Goal: Navigation & Orientation: Find specific page/section

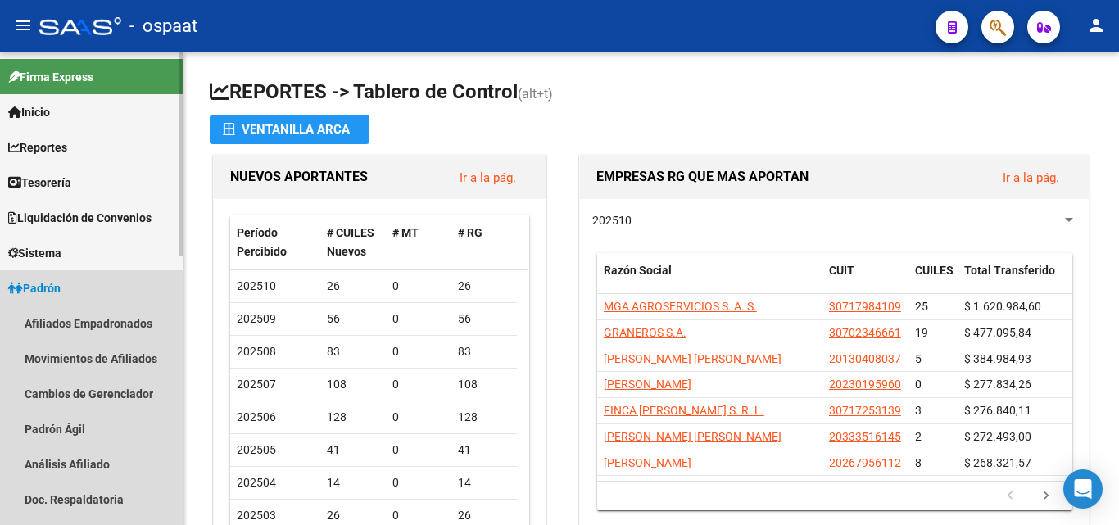
click at [57, 280] on span "Padrón" at bounding box center [34, 288] width 52 height 18
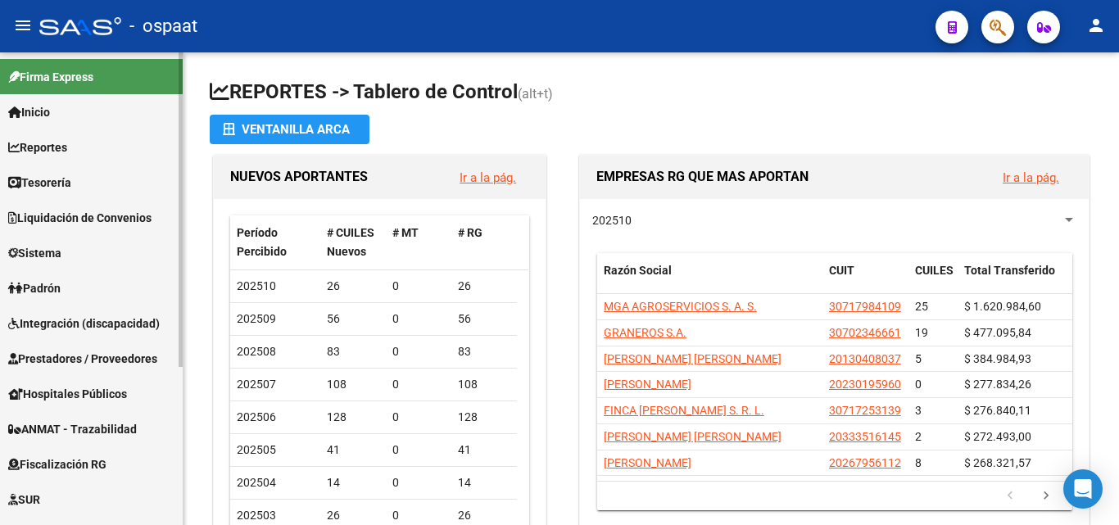
click at [79, 121] on link "Inicio" at bounding box center [91, 111] width 183 height 35
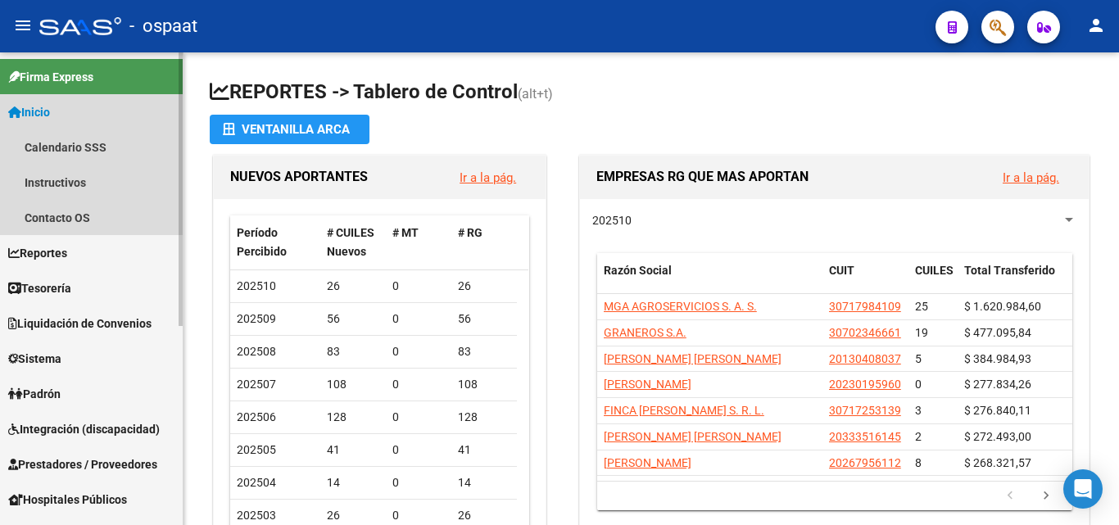
click at [76, 111] on link "Inicio" at bounding box center [91, 111] width 183 height 35
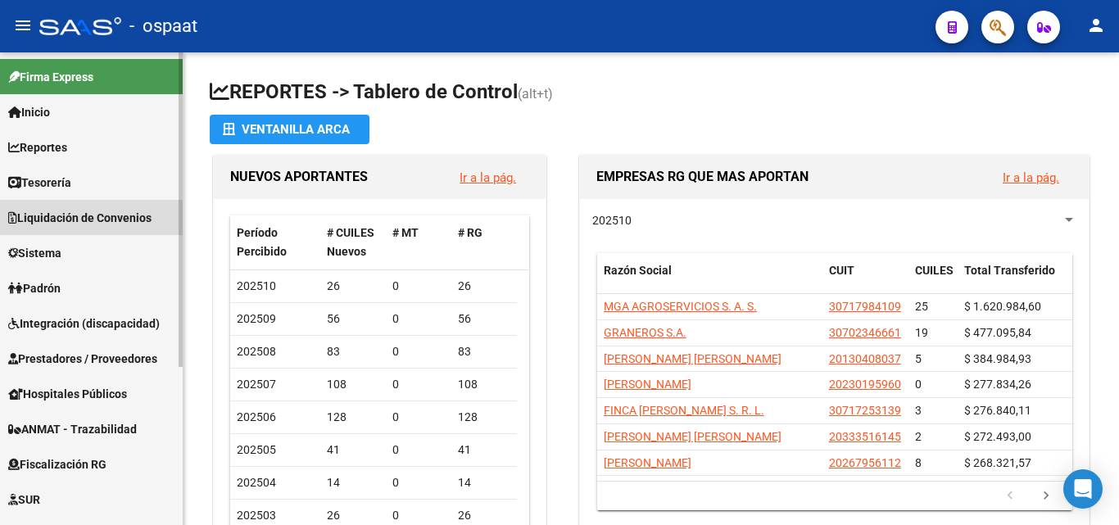
scroll to position [92, 0]
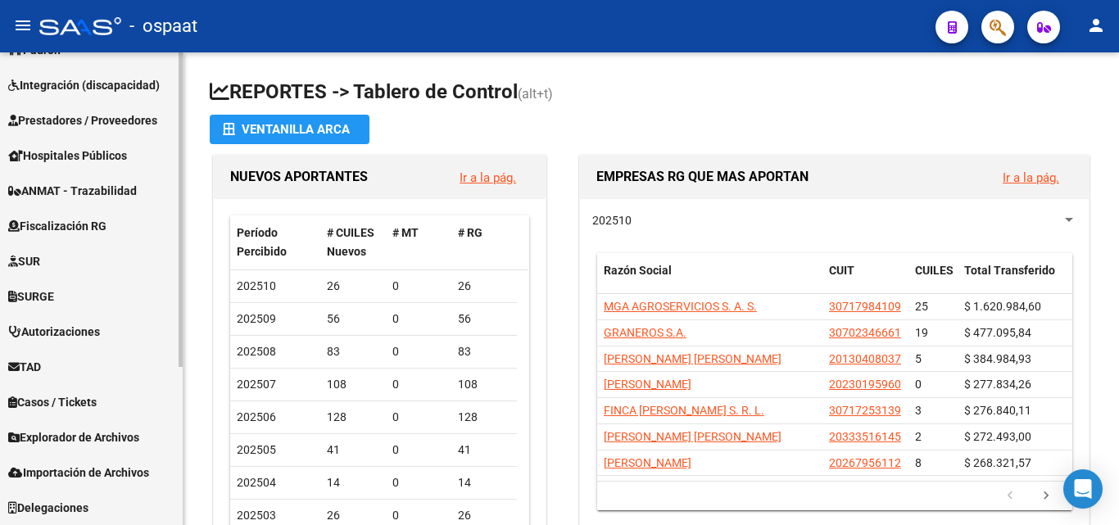
click at [177, 524] on html "menu - ospaat person Firma Express Inicio Calendario SSS Instructivos Contacto …" at bounding box center [559, 262] width 1119 height 525
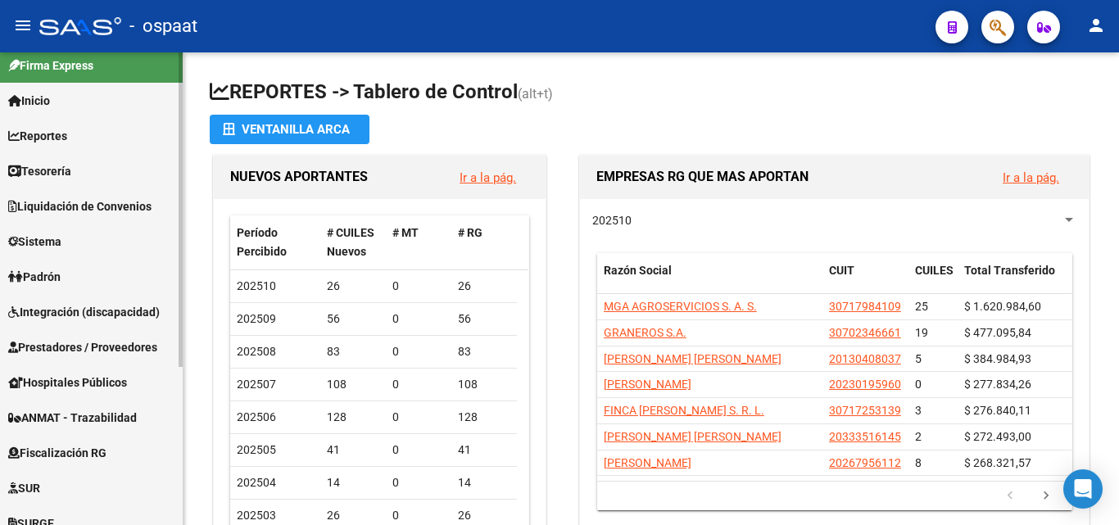
scroll to position [0, 0]
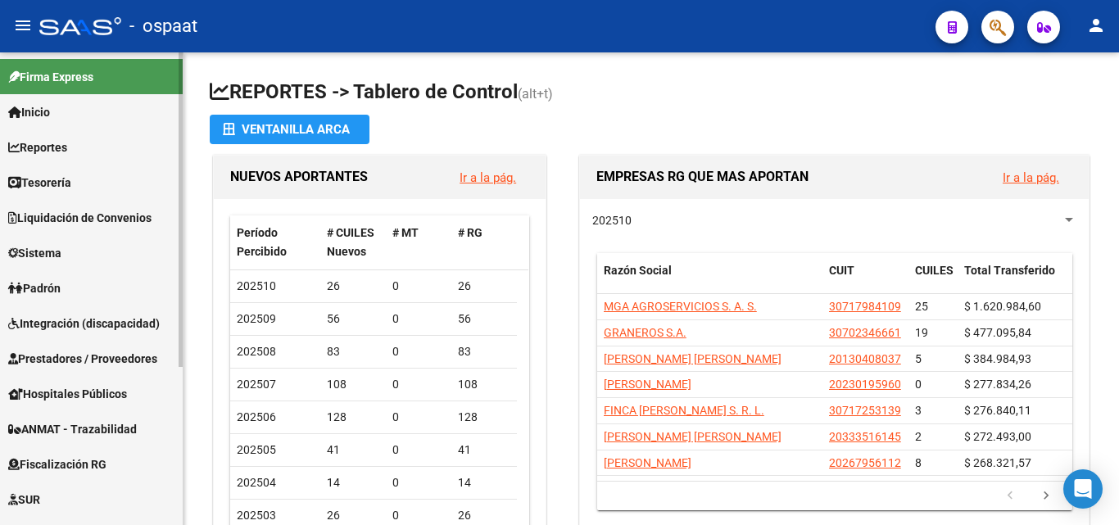
click at [67, 110] on link "Inicio" at bounding box center [91, 111] width 183 height 35
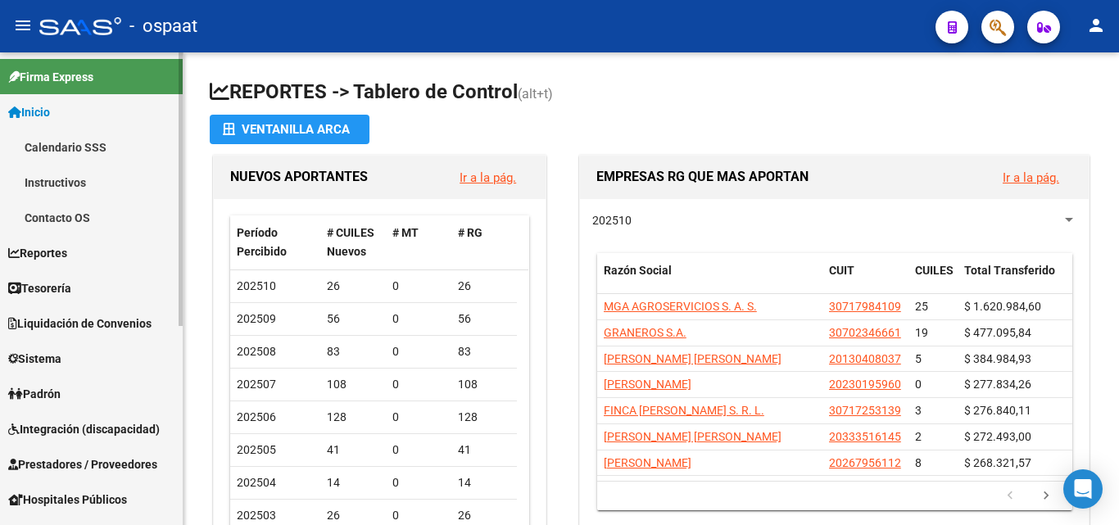
click at [75, 105] on link "Inicio" at bounding box center [91, 111] width 183 height 35
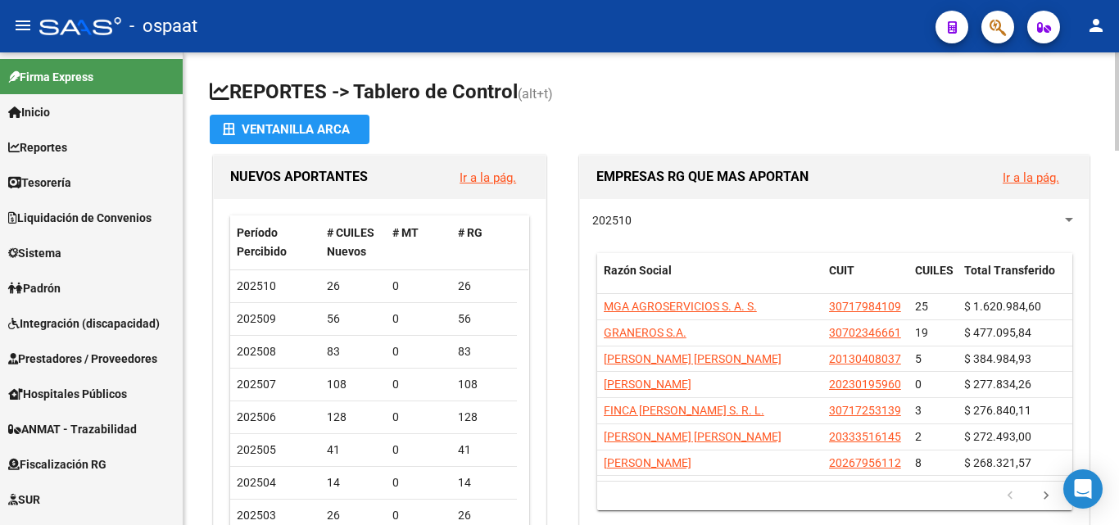
click at [714, 94] on h1 "REPORTES -> Tablero de Control (alt+t)" at bounding box center [651, 93] width 883 height 29
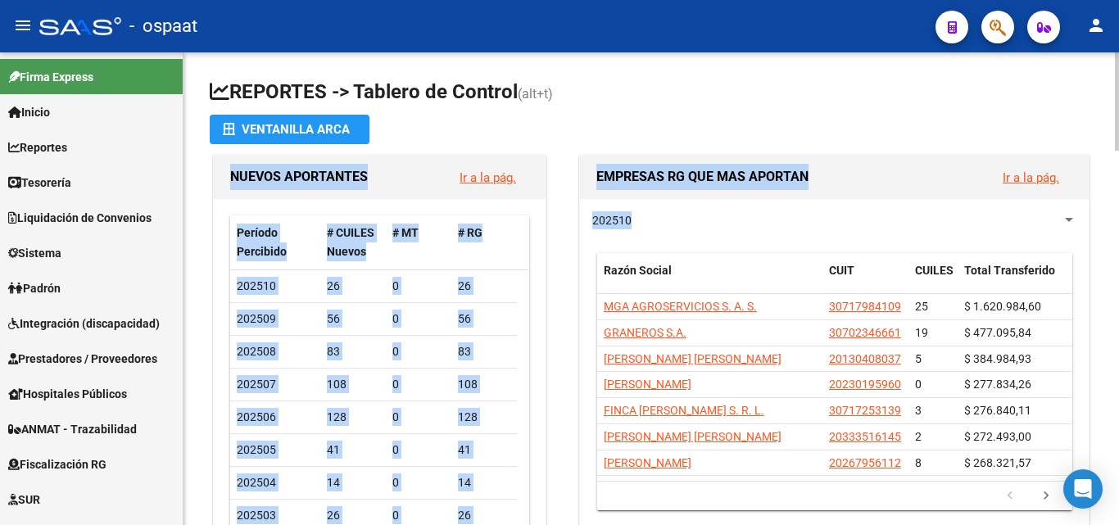
drag, startPoint x: 1112, startPoint y: 122, endPoint x: 1108, endPoint y: 206, distance: 83.6
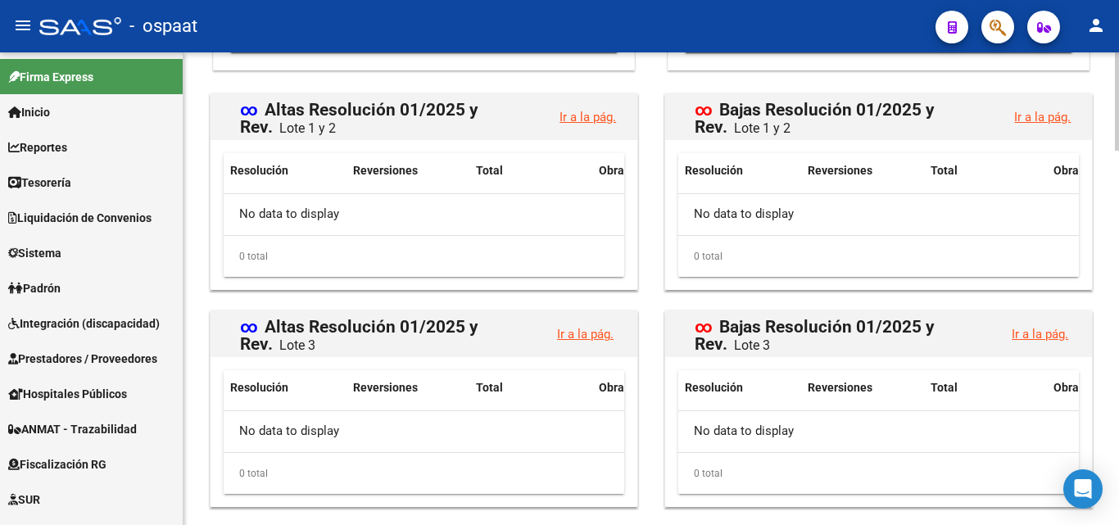
scroll to position [1794, 0]
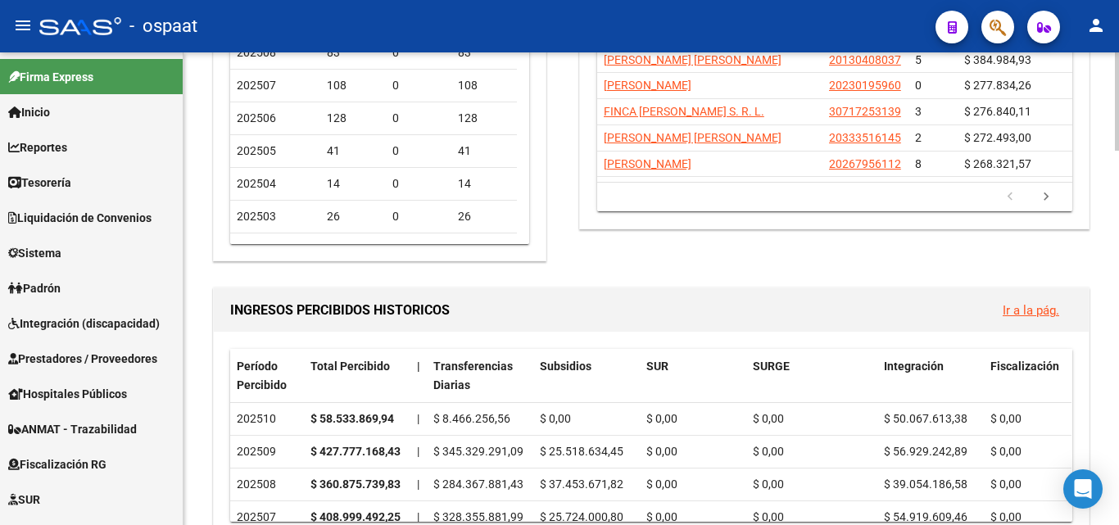
scroll to position [0, 0]
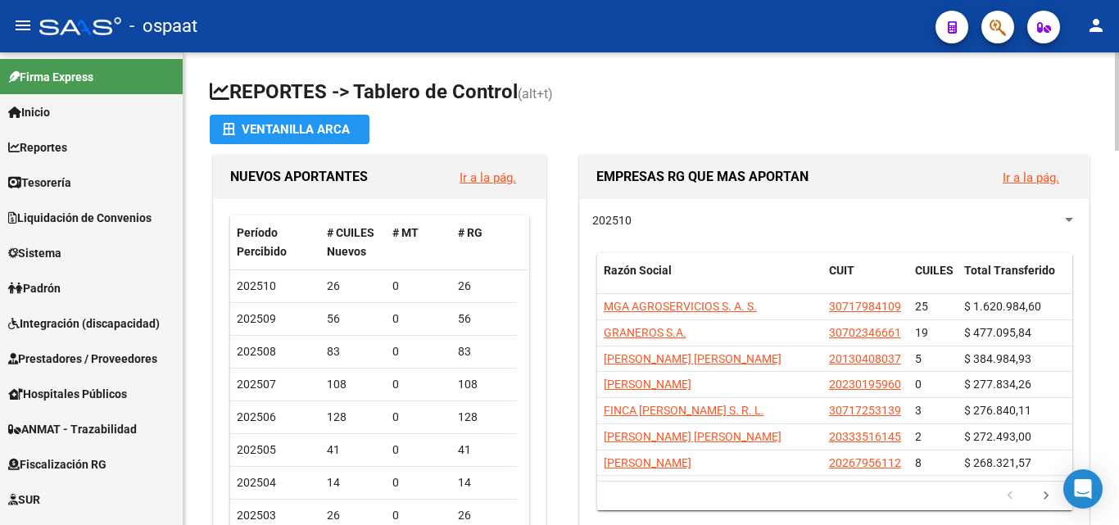
click at [1118, 67] on div at bounding box center [1117, 101] width 4 height 98
click at [623, 131] on app-file-import-inline "Ventanilla ARCA" at bounding box center [651, 129] width 883 height 29
click at [78, 102] on link "Inicio" at bounding box center [91, 111] width 183 height 35
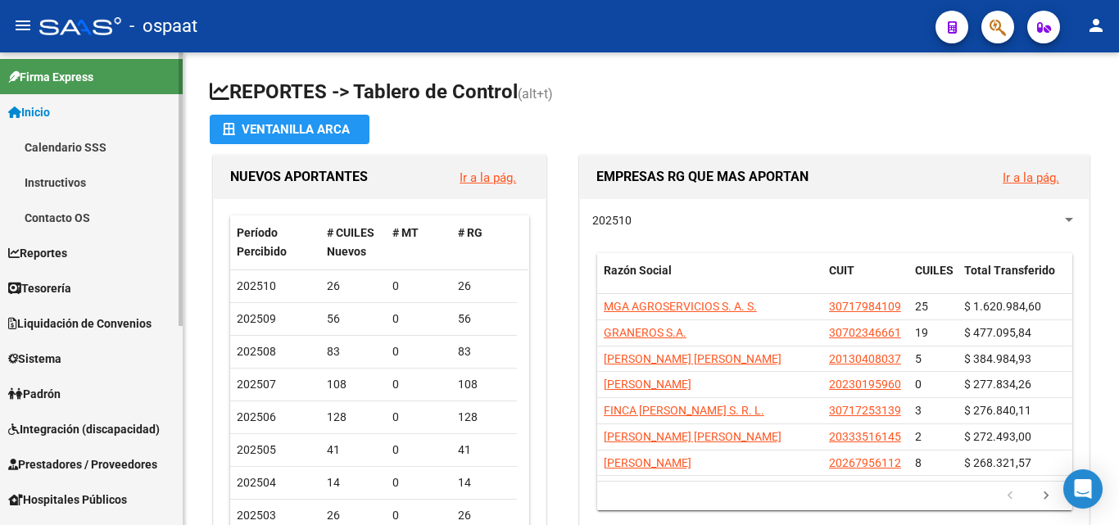
click at [104, 114] on link "Inicio" at bounding box center [91, 111] width 183 height 35
